Goal: Task Accomplishment & Management: Complete application form

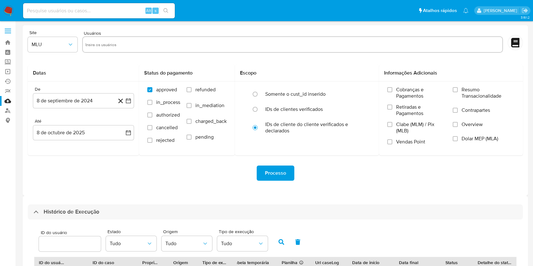
select select "10"
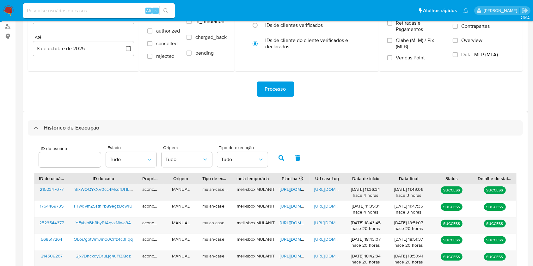
click at [327, 190] on span "https://docs.google.com/document/d/1k-H9fl2yYCo7sK5O_C0DIXm9VjCFLvHUqCItz9QMovw…" at bounding box center [336, 189] width 44 height 6
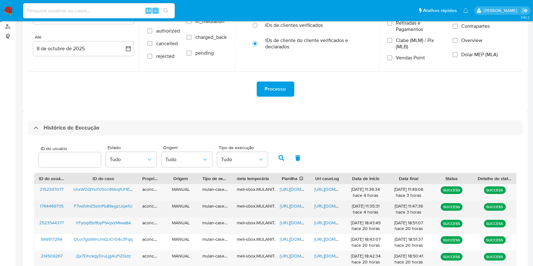
click at [285, 206] on span "https://docs.google.com/spreadsheets/d/17keSiNdY1MEvNXxA3QrIyWtfWQDSwBYBeJPbq9y…" at bounding box center [302, 206] width 44 height 6
click at [325, 207] on span "https://docs.google.com/document/d/1BcAWZY5ViBRhXpUqyuAQR6RCI6TVsKSjiYTs0YsvoiQ…" at bounding box center [336, 206] width 44 height 6
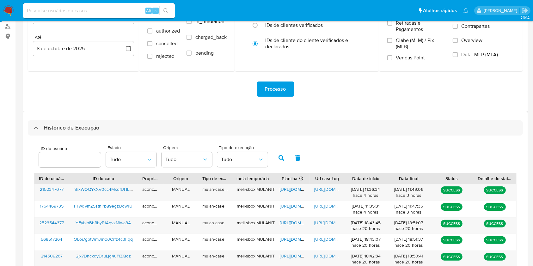
scroll to position [228, 0]
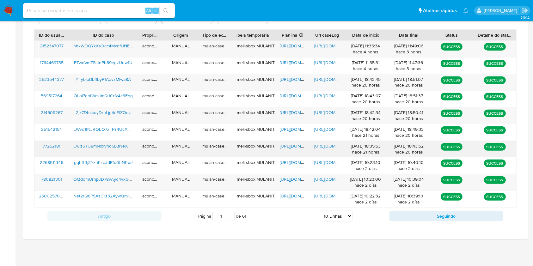
click at [292, 148] on span "https://docs.google.com/spreadsheets/d/1oCTKPhdlkThYnaA_Q4EDU5RCo9xw3Y38-V5Hmtb…" at bounding box center [302, 146] width 44 height 6
click at [322, 147] on span "https://docs.google.com/document/d/1rbxC16Kt54EMQzG_A1aN_N5BkXfCSyyoaZGIkh42Xgs…" at bounding box center [336, 146] width 44 height 6
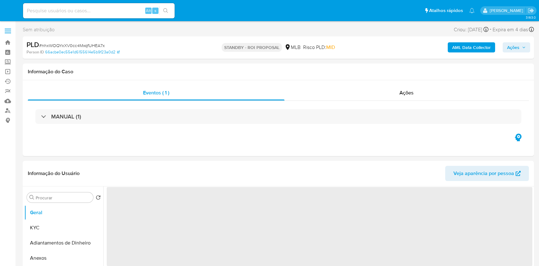
select select "10"
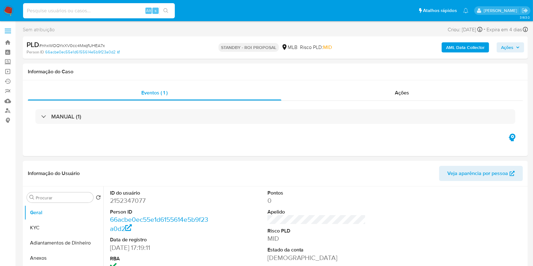
drag, startPoint x: 129, startPoint y: 9, endPoint x: 168, endPoint y: 13, distance: 39.5
click at [129, 9] on input at bounding box center [99, 11] width 152 height 8
paste input "FTwdVmZSstnPb89egzlJqw1U"
type input "FTwdVmZSstnPb89egzlJqw1U"
click at [167, 8] on icon "search-icon" at bounding box center [165, 10] width 5 height 5
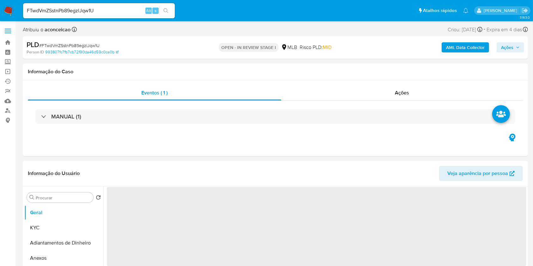
select select "10"
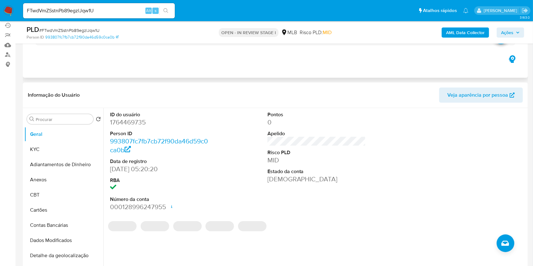
scroll to position [84, 0]
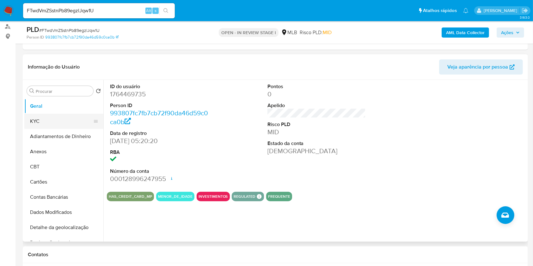
click at [58, 119] on button "KYC" at bounding box center [61, 121] width 74 height 15
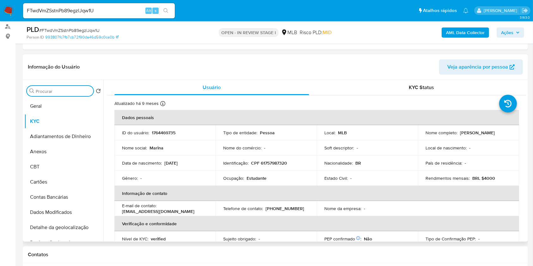
click at [69, 88] on input "Procurar" at bounding box center [63, 91] width 55 height 6
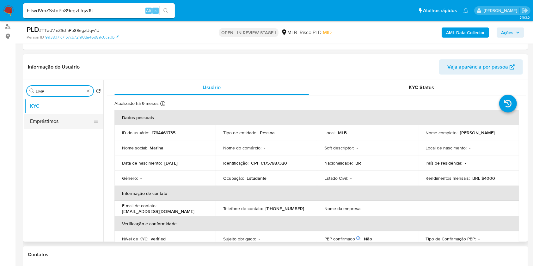
type input "EMP"
click at [70, 117] on button "Empréstimos" at bounding box center [61, 121] width 74 height 15
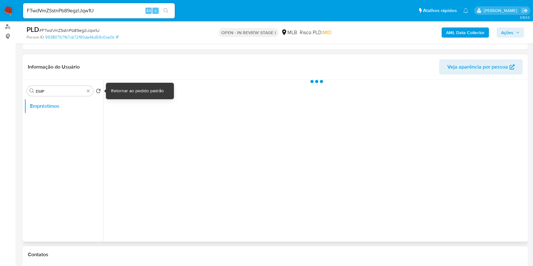
click at [97, 89] on icon "Retornar ao pedido padrão" at bounding box center [98, 90] width 5 height 5
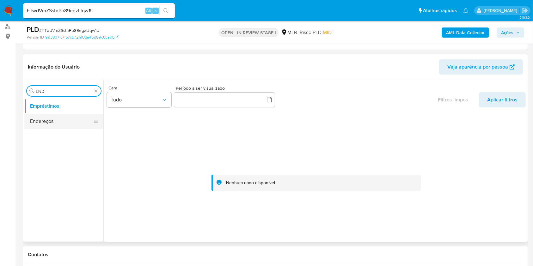
type input "END"
click at [63, 121] on button "Endereços" at bounding box center [61, 121] width 74 height 15
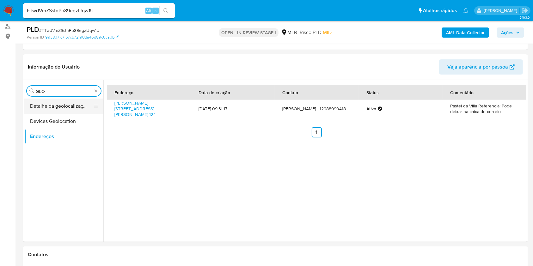
type input "GEO"
click at [69, 108] on button "Detalhe da geolocalização" at bounding box center [61, 106] width 74 height 15
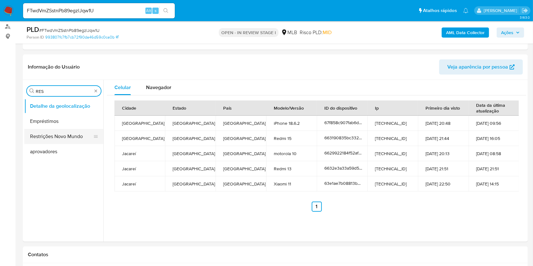
type input "RES"
click at [69, 134] on button "Restrições Novo Mundo" at bounding box center [61, 136] width 74 height 15
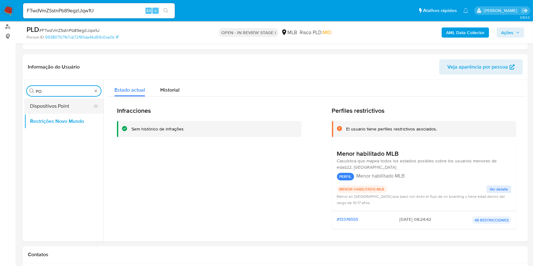
type input "PO"
click at [88, 104] on button "Dispositivos Point" at bounding box center [61, 106] width 74 height 15
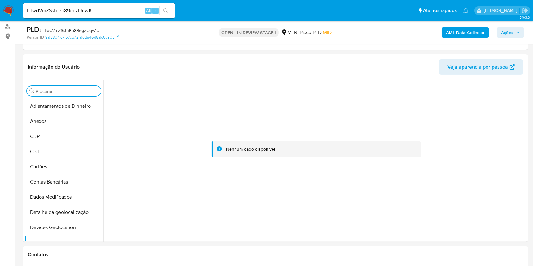
click at [90, 90] on input "Procurar" at bounding box center [67, 91] width 63 height 6
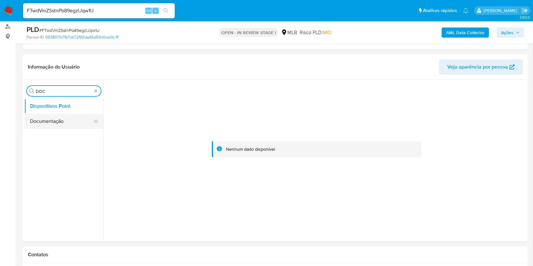
type input "DOC"
click at [68, 118] on button "Documentação" at bounding box center [61, 121] width 74 height 15
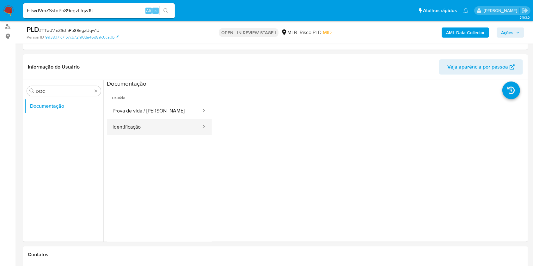
click at [151, 124] on button "Identificação" at bounding box center [154, 127] width 95 height 16
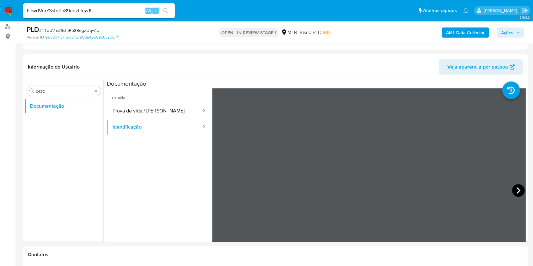
click at [513, 188] on icon at bounding box center [518, 190] width 13 height 13
click at [159, 115] on button "Prova de vida / [PERSON_NAME]" at bounding box center [154, 111] width 95 height 16
click at [466, 34] on b "AML Data Collector" at bounding box center [465, 32] width 39 height 10
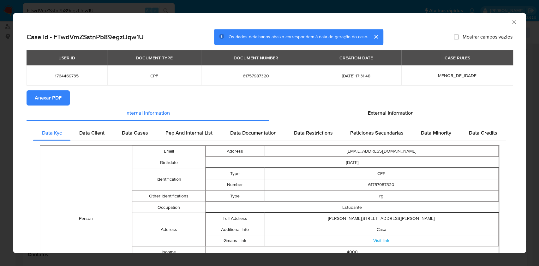
click at [40, 98] on span "Anexar PDF" at bounding box center [48, 98] width 27 height 14
click at [248, 76] on span "61757987320" at bounding box center [256, 76] width 94 height 6
copy span "61757987320"
click at [511, 25] on div "AML Data Collector" at bounding box center [269, 21] width 513 height 16
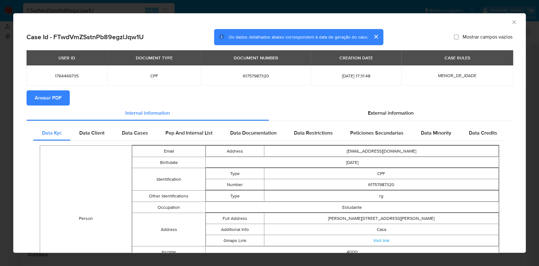
click at [513, 21] on icon "Fechar a janela" at bounding box center [514, 21] width 3 height 3
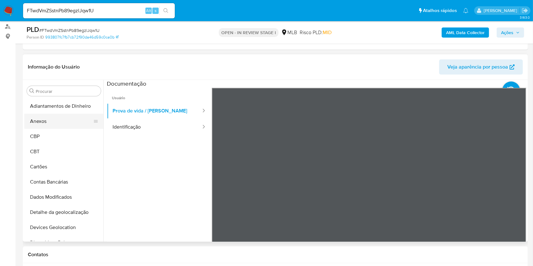
click at [67, 118] on button "Anexos" at bounding box center [61, 121] width 74 height 15
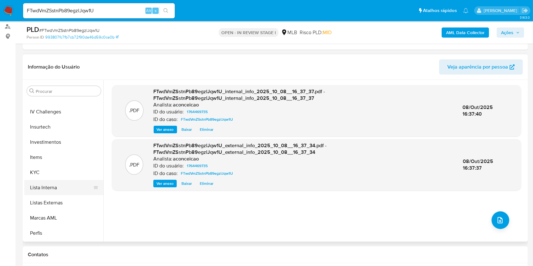
scroll to position [295, 0]
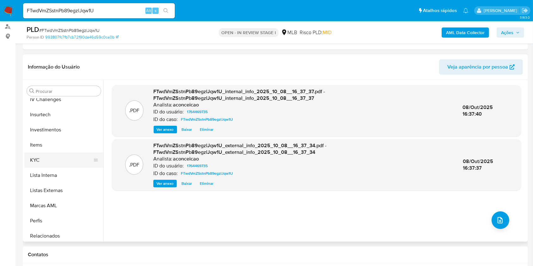
click at [66, 159] on button "KYC" at bounding box center [61, 160] width 74 height 15
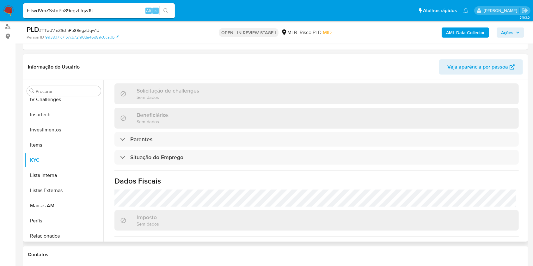
scroll to position [275, 0]
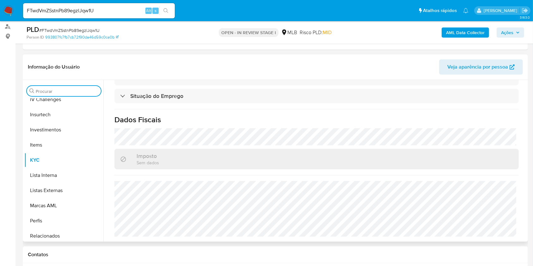
click at [77, 89] on input "Procurar" at bounding box center [67, 91] width 63 height 6
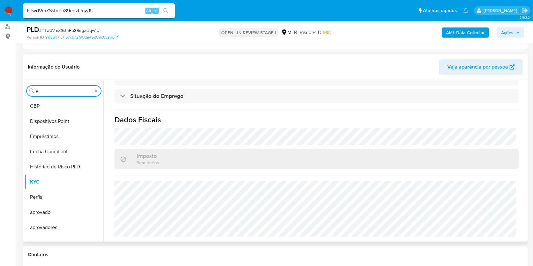
scroll to position [0, 0]
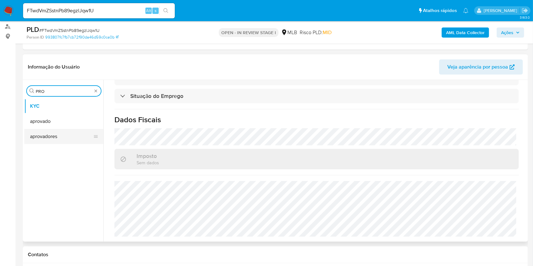
type input "PRO"
click at [69, 134] on button "aprovadores" at bounding box center [61, 136] width 74 height 15
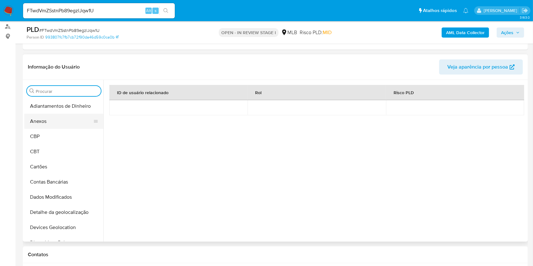
click at [58, 124] on button "Anexos" at bounding box center [61, 121] width 74 height 15
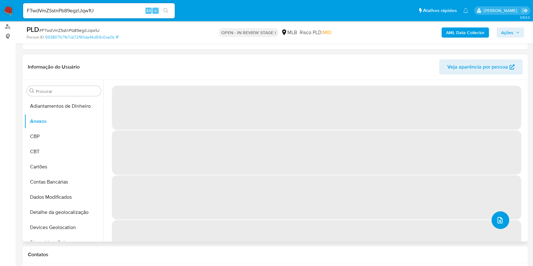
click at [496, 220] on icon "upload-file" at bounding box center [500, 220] width 8 height 8
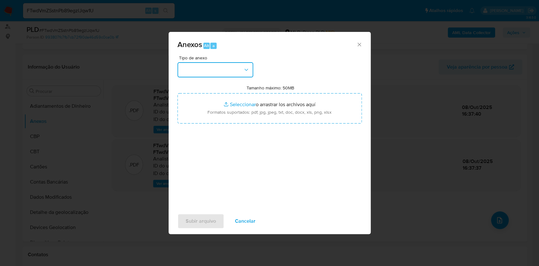
click at [218, 75] on button "button" at bounding box center [216, 69] width 76 height 15
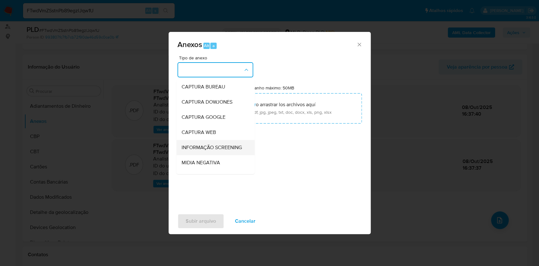
scroll to position [97, 0]
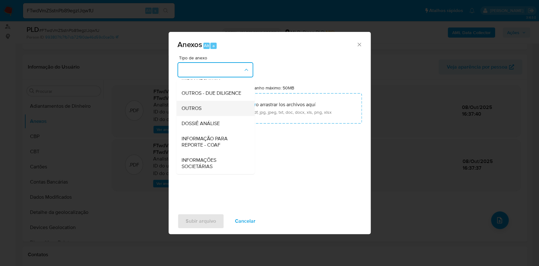
click at [207, 110] on div "OUTROS" at bounding box center [213, 108] width 64 height 15
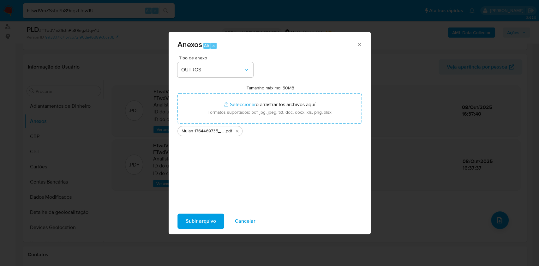
click at [205, 223] on span "Subir arquivo" at bounding box center [201, 221] width 30 height 14
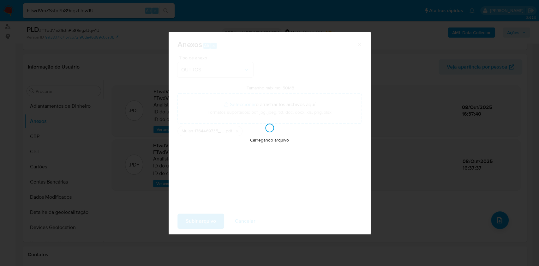
click at [443, 176] on div "Anexos Alt a Tipo de anexo OUTROS Tamanho máximo: 50MB Seleccionar archivos Sel…" at bounding box center [269, 133] width 539 height 266
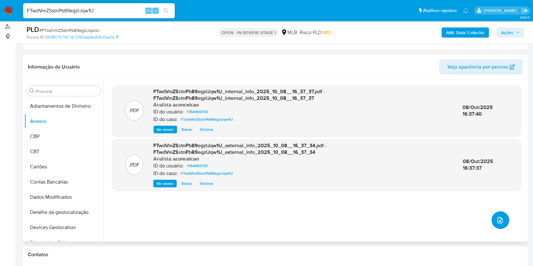
click at [496, 221] on icon "upload-file" at bounding box center [500, 220] width 8 height 8
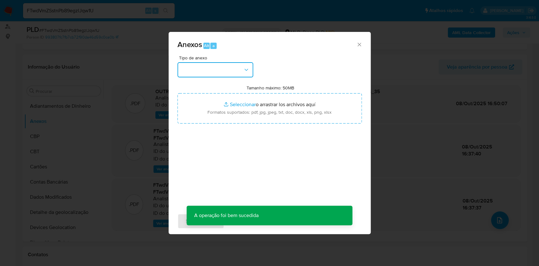
click at [209, 72] on button "button" at bounding box center [216, 69] width 76 height 15
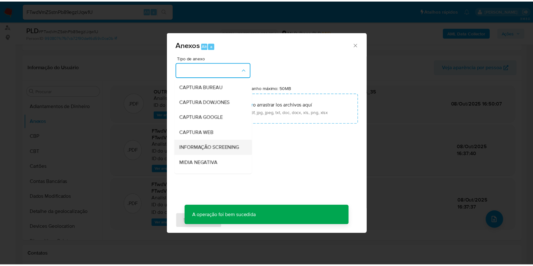
scroll to position [84, 0]
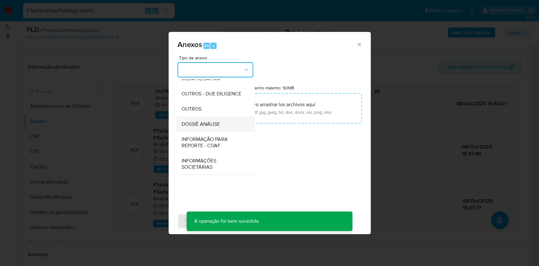
click at [211, 127] on span "DOSSIÊ ANÁLISE" at bounding box center [200, 124] width 38 height 6
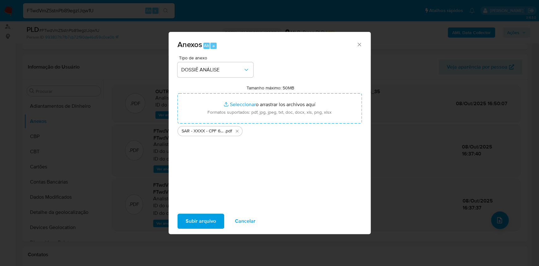
click at [202, 228] on span "Subir arquivo" at bounding box center [201, 221] width 30 height 14
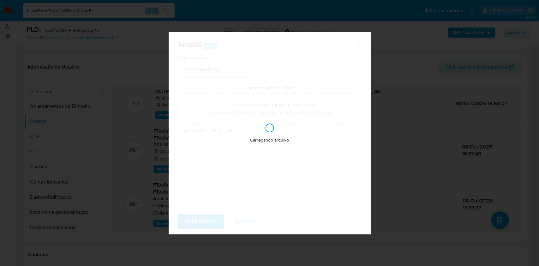
click at [536, 125] on div "Anexos Alt a Tipo de anexo DOSSIÊ ANÁLISE Tamanho máximo: 50MB Seleccionar arch…" at bounding box center [269, 133] width 539 height 266
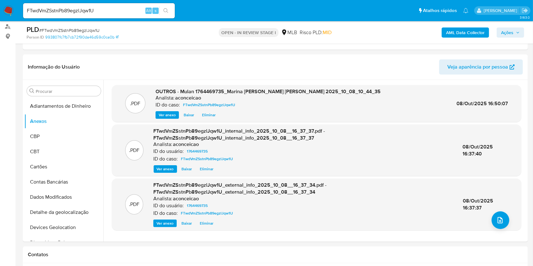
click at [517, 32] on icon "button" at bounding box center [517, 33] width 3 height 2
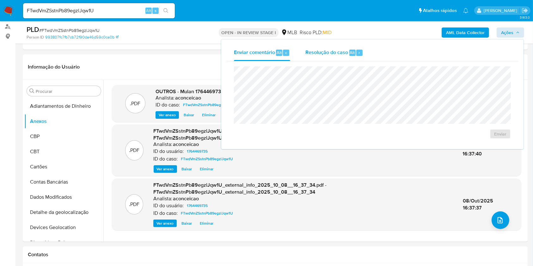
click at [336, 55] on span "Resolução do caso" at bounding box center [326, 52] width 43 height 7
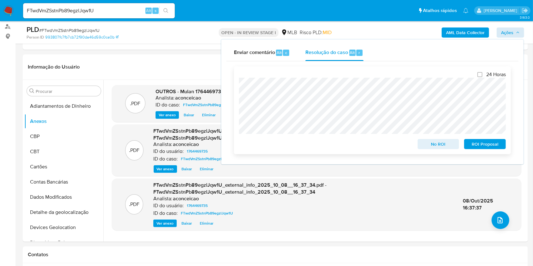
click at [494, 141] on span "ROI Proposal" at bounding box center [484, 144] width 33 height 9
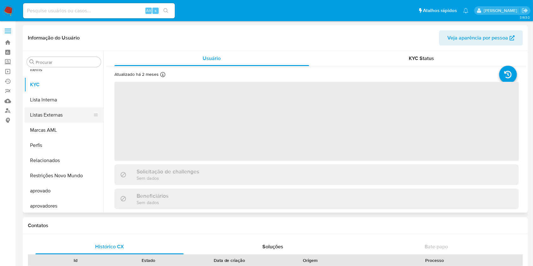
scroll to position [343, 0]
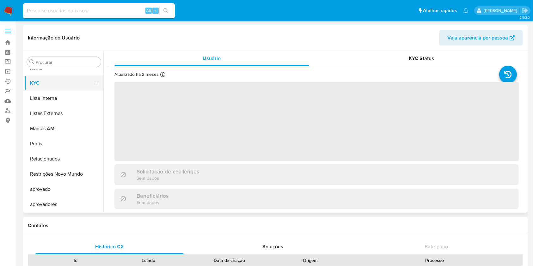
select select "10"
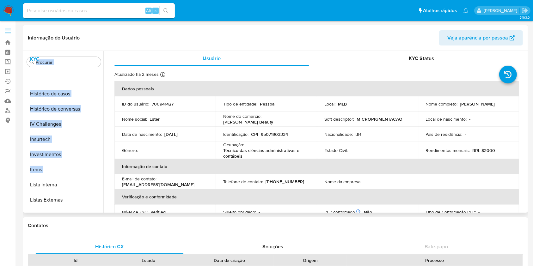
scroll to position [0, 0]
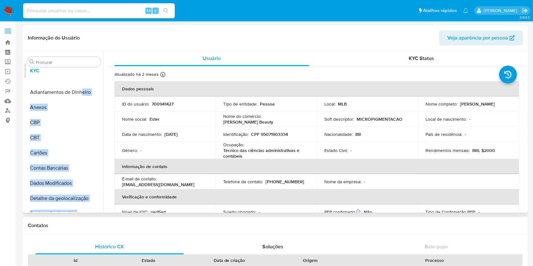
drag, startPoint x: 93, startPoint y: 82, endPoint x: 83, endPoint y: 74, distance: 13.2
click at [83, 71] on ul "Adiantamentos de Dinheiro Anexos CBP CBT Cartões Contas Bancárias Dados Modific…" at bounding box center [63, 141] width 79 height 143
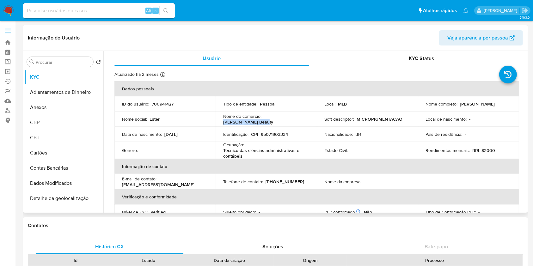
copy p "Ester Souza Beauty"
drag, startPoint x: 262, startPoint y: 120, endPoint x: 303, endPoint y: 122, distance: 41.1
click at [303, 122] on td "Nome do comércio : Ester Souza Beauty" at bounding box center [266, 119] width 101 height 15
copy div "Ester Souza Gomes"
drag, startPoint x: 457, startPoint y: 104, endPoint x: 498, endPoint y: 102, distance: 41.2
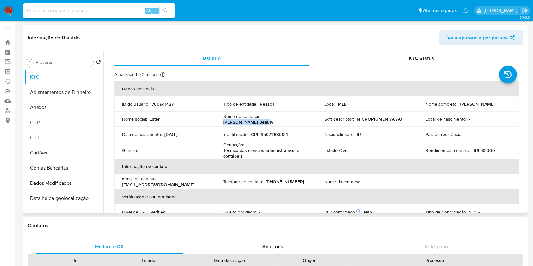
click at [498, 102] on div "Nome completo : Ester Souza Gomes" at bounding box center [468, 104] width 86 height 6
click at [281, 133] on p "CPF 95071903334" at bounding box center [269, 134] width 37 height 6
copy p "95071903334"
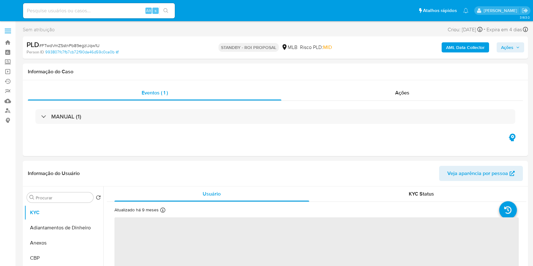
select select "10"
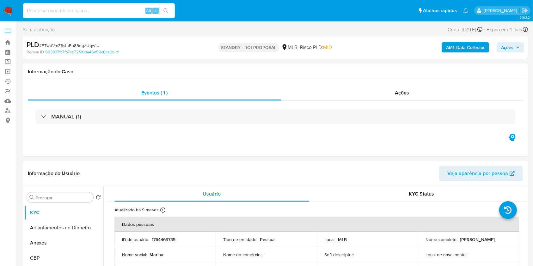
click at [130, 11] on input at bounding box center [99, 11] width 152 height 8
paste input "CwIz6TU8mNxxvndQXfNeXwVr"
type input "CwIz6TU8mNxxvndQXfNeXwVr"
click at [166, 8] on icon "search-icon" at bounding box center [165, 10] width 5 height 5
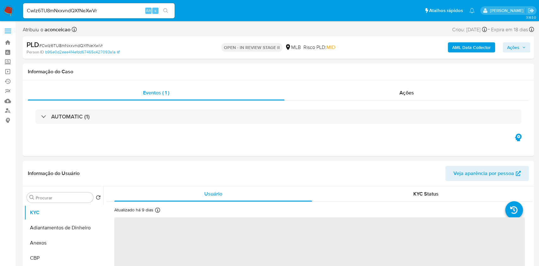
select select "10"
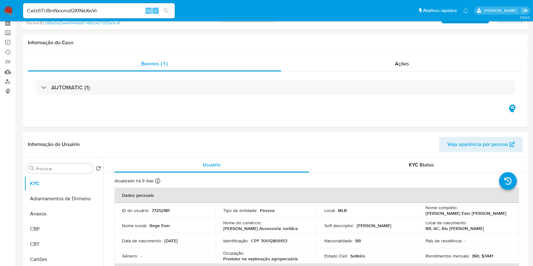
scroll to position [42, 0]
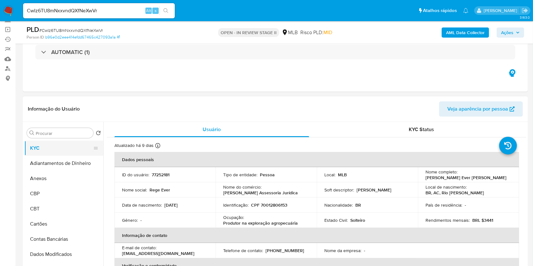
drag, startPoint x: 59, startPoint y: 144, endPoint x: 88, endPoint y: 145, distance: 29.4
click at [60, 145] on button "KYC" at bounding box center [61, 148] width 74 height 15
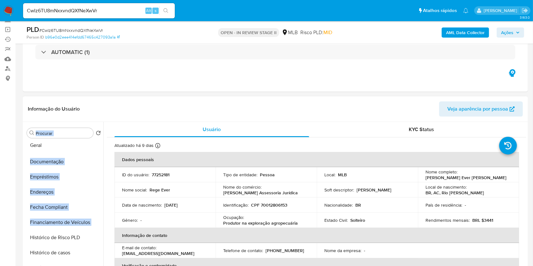
scroll to position [0, 0]
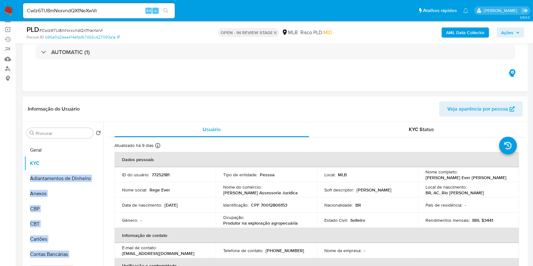
drag, startPoint x: 91, startPoint y: 222, endPoint x: 68, endPoint y: 150, distance: 75.4
click at [68, 150] on ul "KYC Adiantamentos de Dinheiro Anexos CBP CBT Cartões Contas Bancárias Dados Mod…" at bounding box center [63, 212] width 79 height 143
click at [62, 155] on button "Geral" at bounding box center [61, 148] width 74 height 15
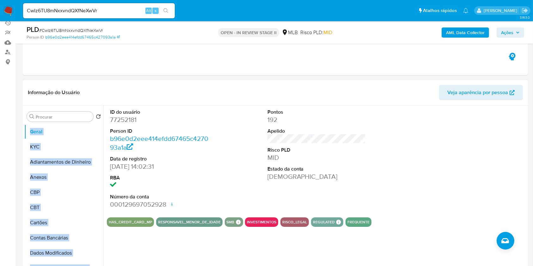
scroll to position [84, 0]
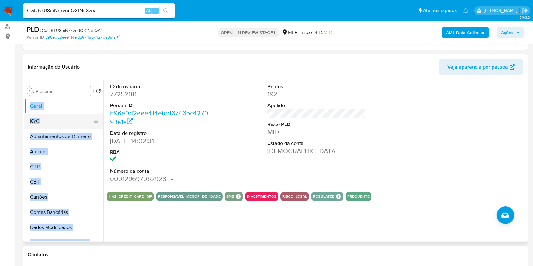
click at [66, 123] on button "KYC" at bounding box center [61, 121] width 74 height 15
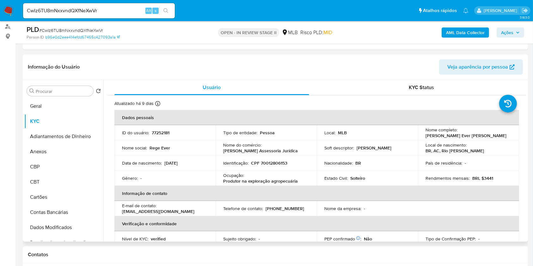
click at [259, 179] on p "Produtor na exploração agropecuária" at bounding box center [260, 181] width 75 height 6
copy div "Ocupação : Produtor na exploração agropecuária"
click at [259, 179] on p "Produtor na exploração agropecuária" at bounding box center [260, 181] width 75 height 6
click at [83, 88] on input "Procurar" at bounding box center [63, 91] width 55 height 6
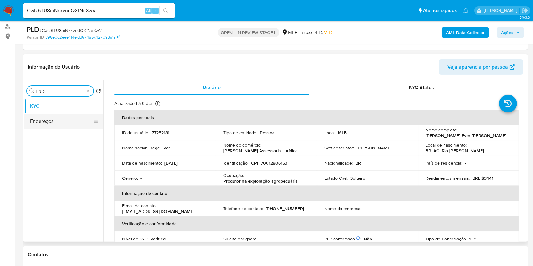
type input "END"
click at [80, 119] on button "Endereços" at bounding box center [61, 121] width 74 height 15
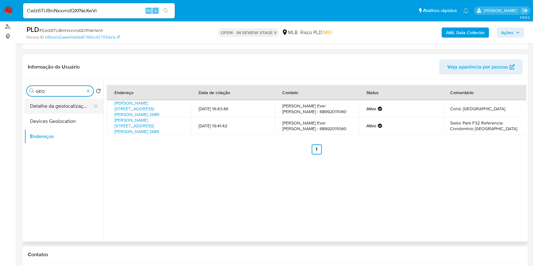
type input "GEO"
click at [74, 109] on button "Detalhe da geolocalização" at bounding box center [61, 106] width 74 height 15
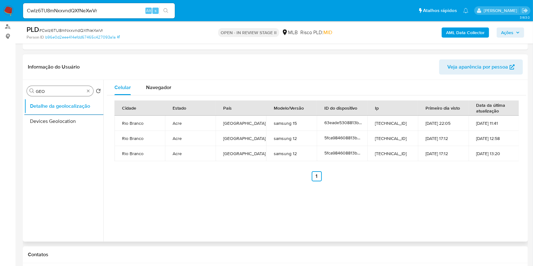
click at [91, 93] on div "Procurar GEO" at bounding box center [60, 91] width 66 height 10
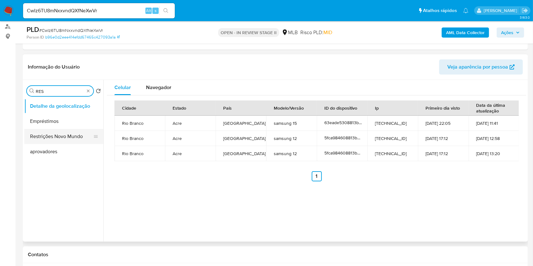
type input "RES"
click at [68, 138] on button "Restrições Novo Mundo" at bounding box center [61, 136] width 74 height 15
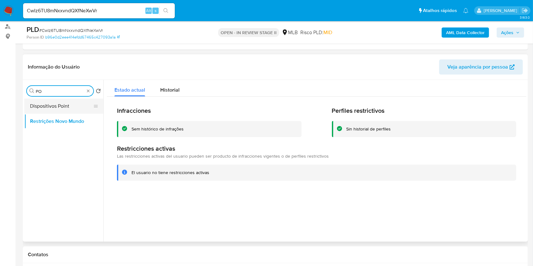
type input "PO"
click at [77, 106] on button "Dispositivos Point" at bounding box center [61, 106] width 74 height 15
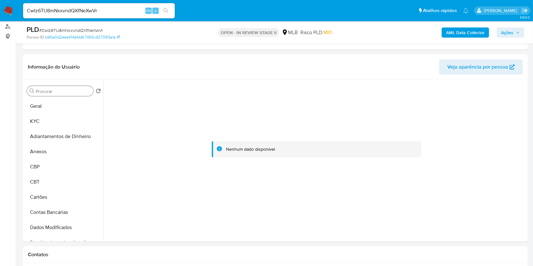
click at [81, 87] on div "Procurar" at bounding box center [60, 91] width 66 height 10
click at [56, 85] on div "Procurar Retornar ao pedido padrão [PERSON_NAME] Adiantamentos de Dinheiro Anex…" at bounding box center [63, 161] width 79 height 161
click at [58, 90] on input "Procurar" at bounding box center [63, 91] width 55 height 6
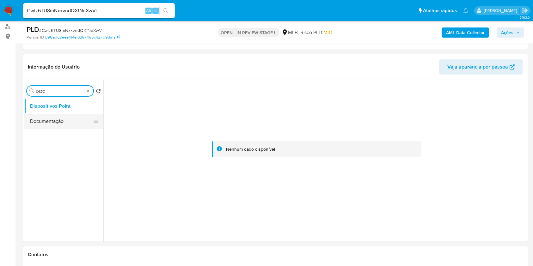
type input "DOC"
click at [70, 120] on button "Documentação" at bounding box center [61, 121] width 74 height 15
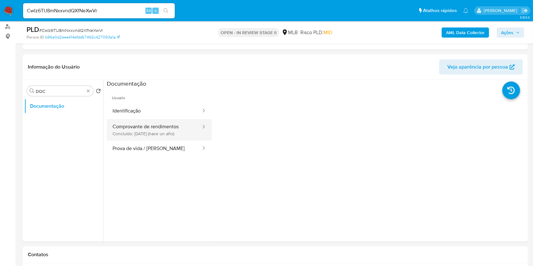
click at [160, 127] on button "Comprovante de rendimentos Concluído: [DATE] (hace un año)" at bounding box center [154, 129] width 95 height 21
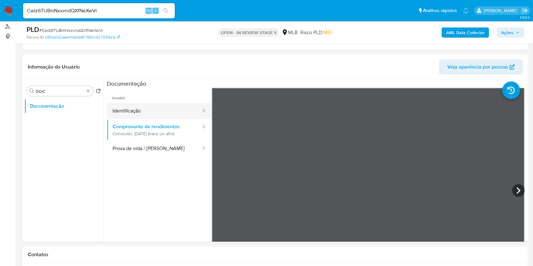
click at [132, 114] on button "Identificação" at bounding box center [154, 111] width 95 height 16
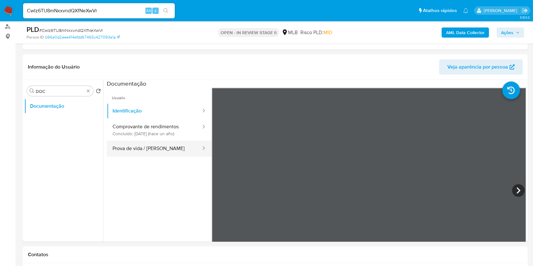
click at [186, 152] on button "Prova de vida / [PERSON_NAME]" at bounding box center [154, 149] width 95 height 16
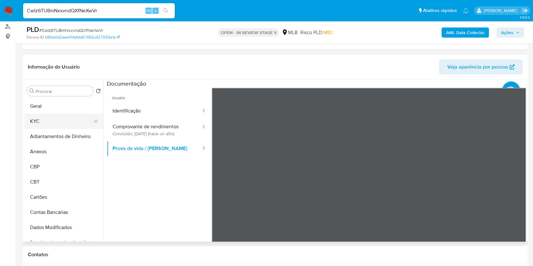
click at [60, 118] on button "KYC" at bounding box center [61, 121] width 74 height 15
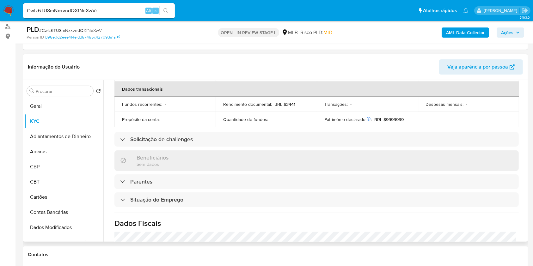
scroll to position [269, 0]
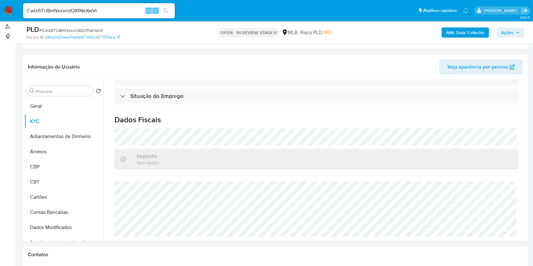
click at [447, 35] on b "AML Data Collector" at bounding box center [465, 32] width 39 height 10
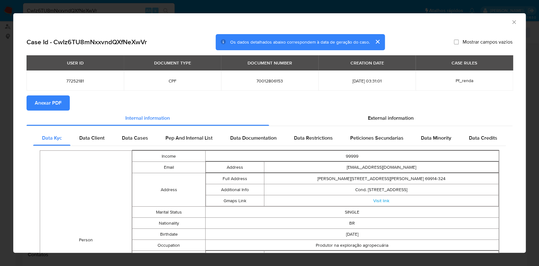
click at [53, 102] on span "Anexar PDF" at bounding box center [48, 103] width 27 height 14
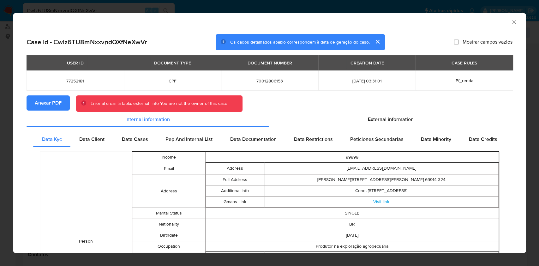
click at [55, 101] on span "Anexar PDF" at bounding box center [48, 103] width 27 height 14
click at [511, 21] on icon "Fechar a janela" at bounding box center [514, 22] width 6 height 6
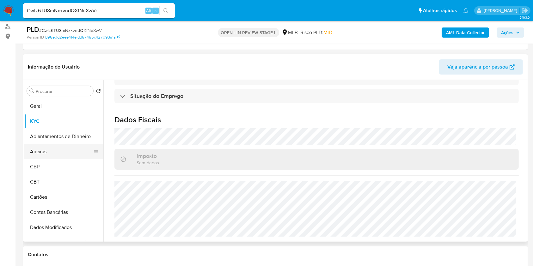
drag, startPoint x: 65, startPoint y: 153, endPoint x: 83, endPoint y: 146, distance: 19.4
click at [66, 153] on button "Anexos" at bounding box center [61, 151] width 74 height 15
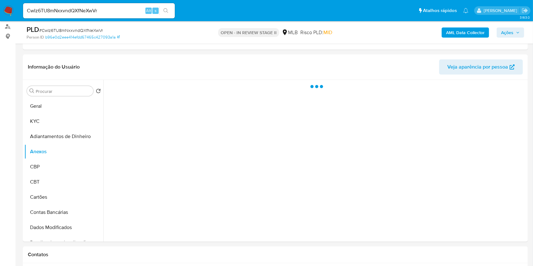
scroll to position [0, 0]
